Goal: Obtain resource: Download file/media

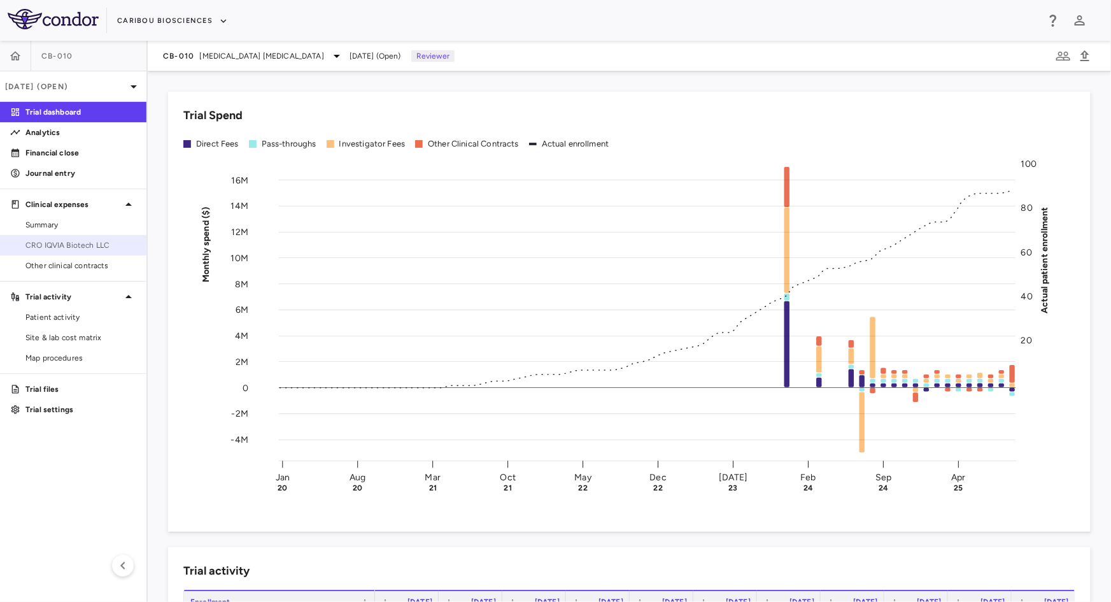
click at [43, 250] on span "CRO IQVIA Biotech LLC" at bounding box center [80, 244] width 111 height 11
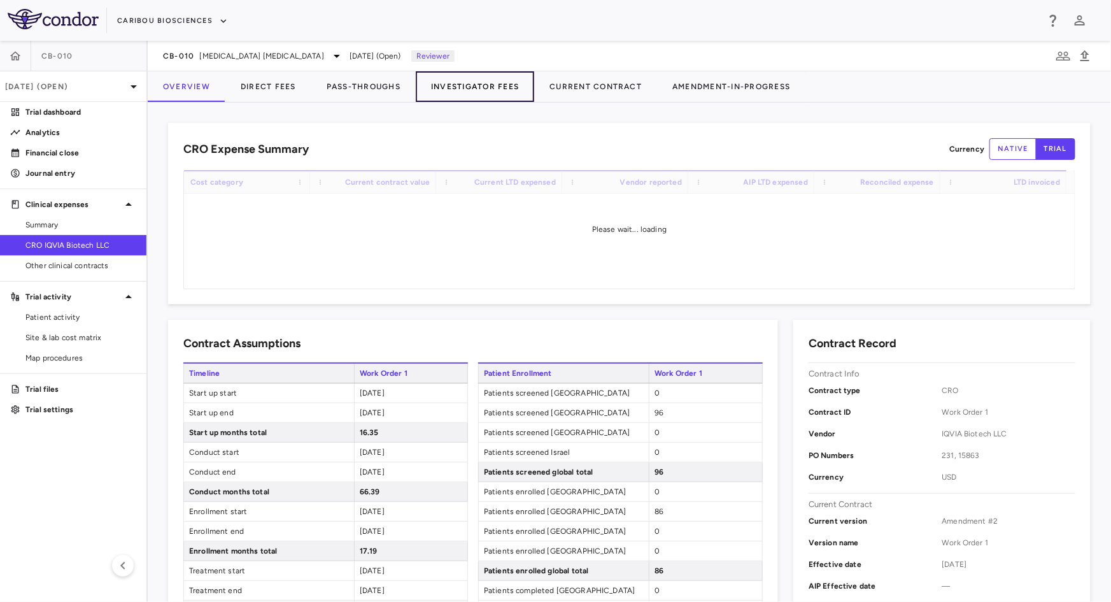
click at [508, 79] on button "Investigator Fees" at bounding box center [475, 86] width 118 height 31
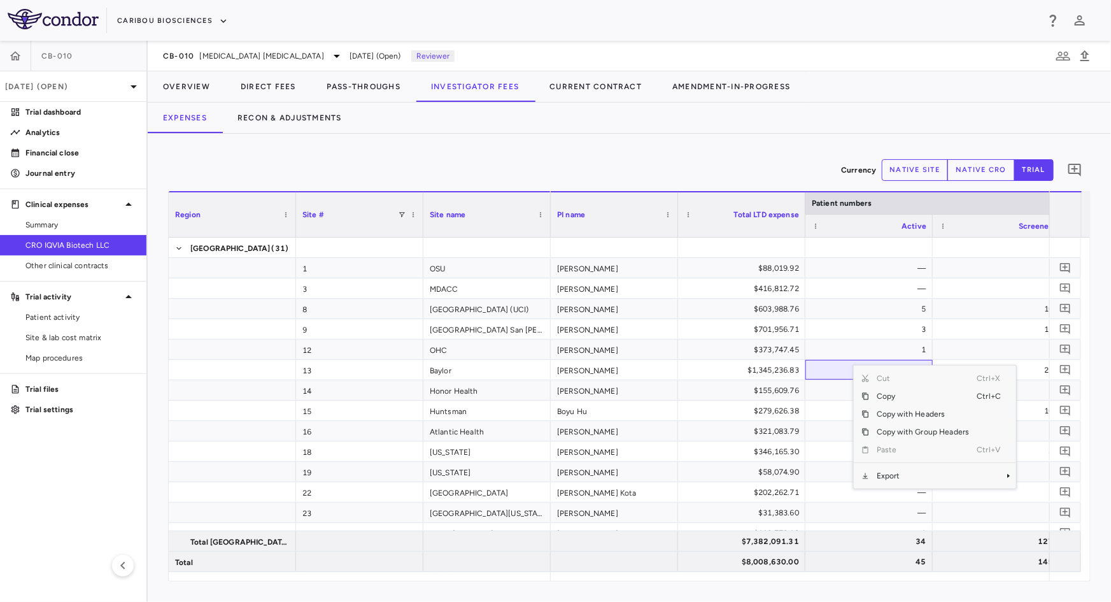
click at [610, 123] on div "Expenses Recon & Adjustments" at bounding box center [629, 117] width 963 height 31
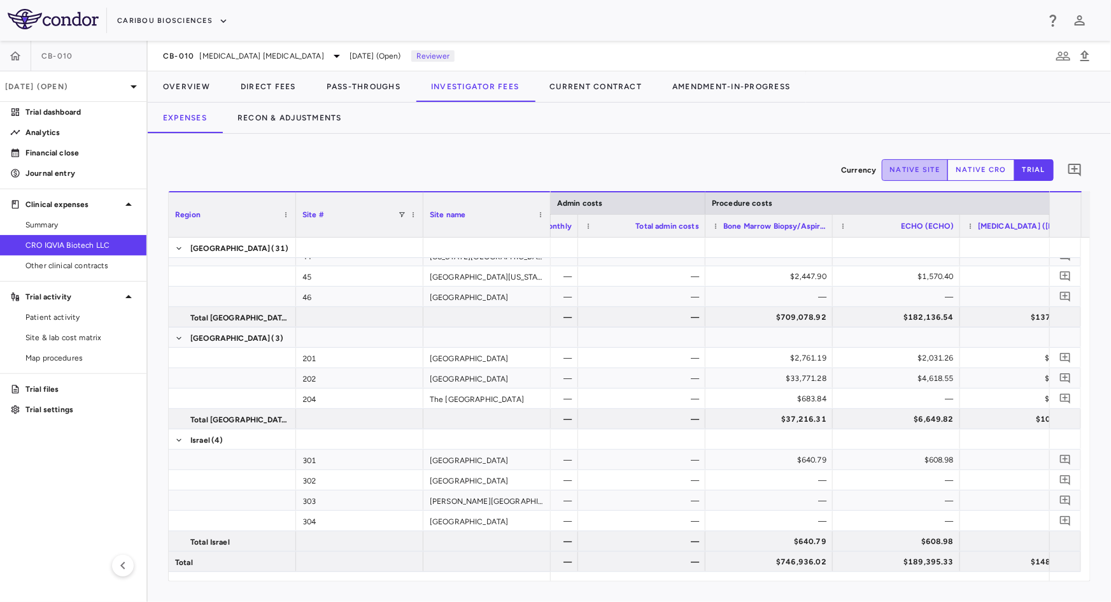
click at [924, 171] on button "native site" at bounding box center [915, 170] width 67 height 22
click at [967, 170] on button "native cro" at bounding box center [980, 170] width 67 height 22
click at [1033, 176] on button "trial" at bounding box center [1033, 170] width 39 height 22
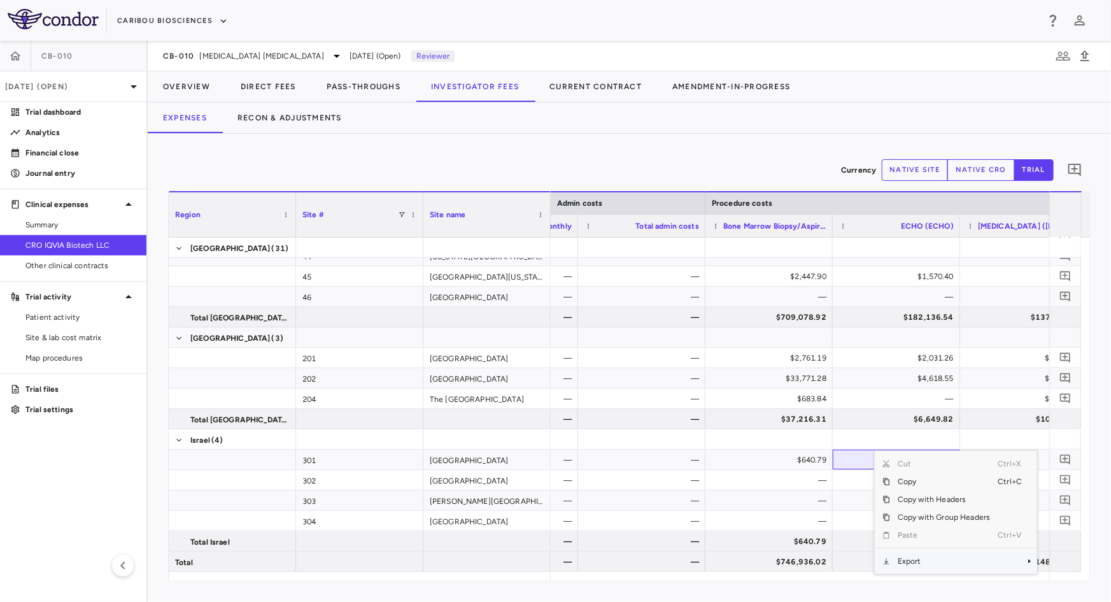
click at [906, 561] on span "Export" at bounding box center [944, 561] width 108 height 18
click at [852, 568] on span "Excel Export" at bounding box center [838, 567] width 60 height 18
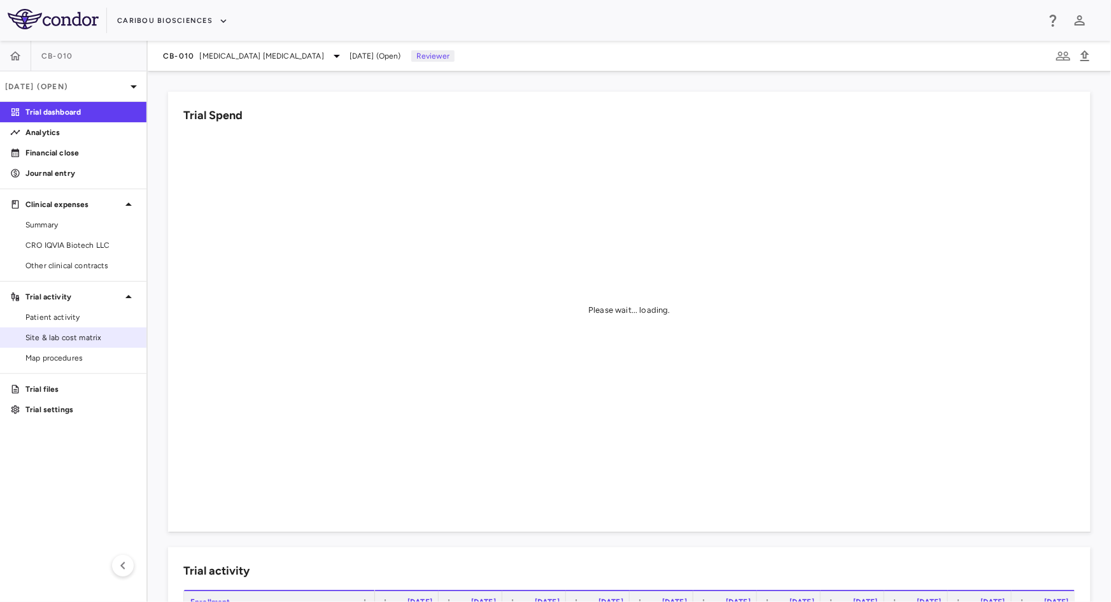
click at [41, 336] on span "Site & lab cost matrix" at bounding box center [80, 337] width 111 height 11
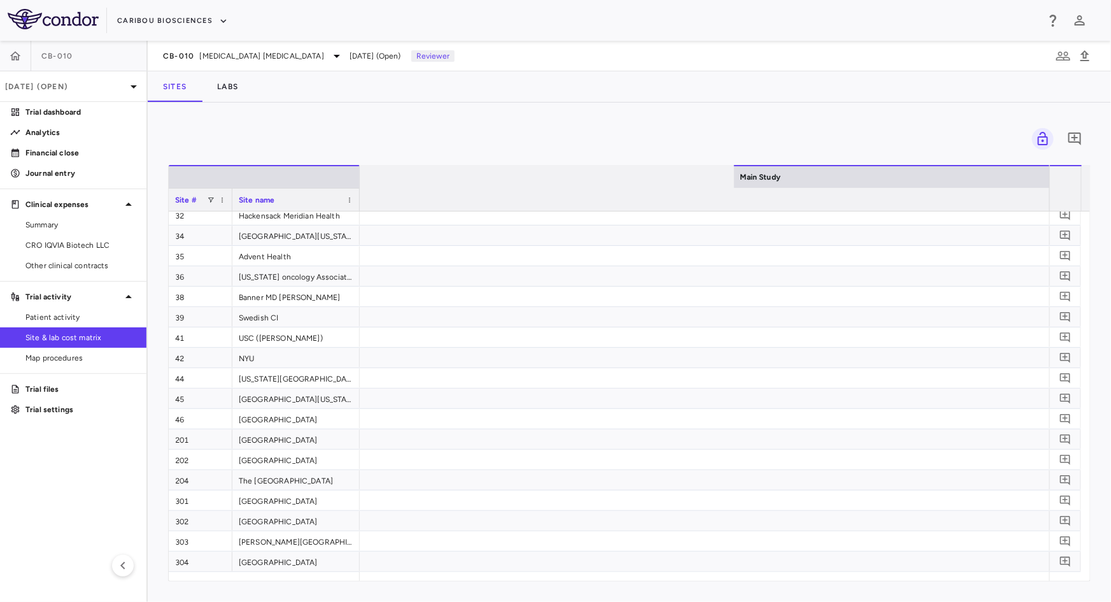
scroll to position [0, 3308]
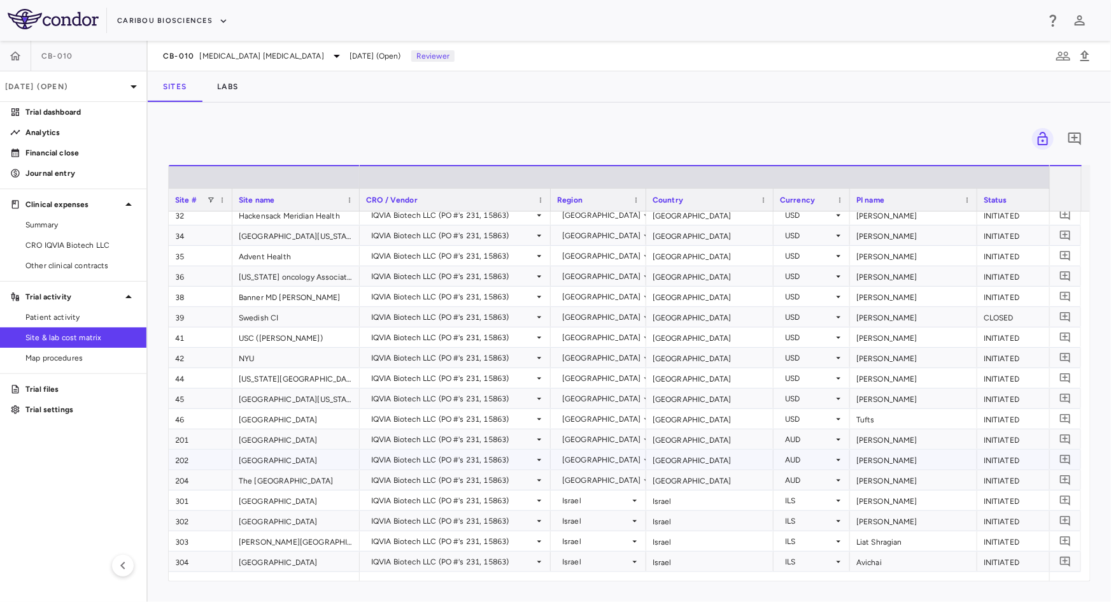
click at [838, 459] on icon at bounding box center [838, 459] width 4 height 2
click at [826, 463] on div "AUD" at bounding box center [809, 459] width 48 height 20
click at [894, 566] on span "Export" at bounding box center [897, 567] width 108 height 18
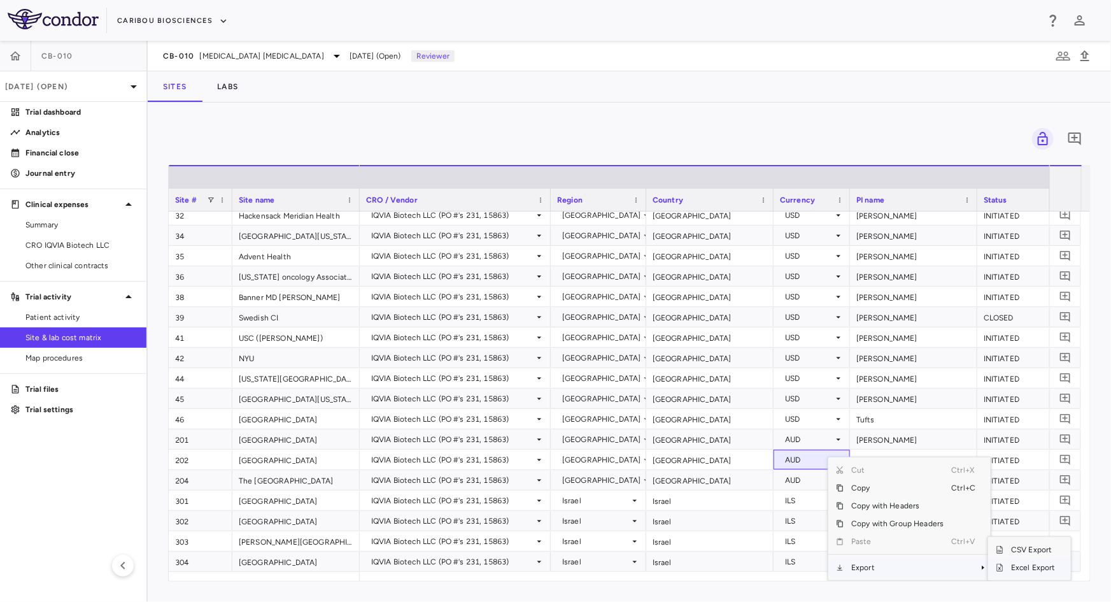
click at [1029, 565] on span "Excel Export" at bounding box center [1033, 567] width 60 height 18
